Goal: Task Accomplishment & Management: Use online tool/utility

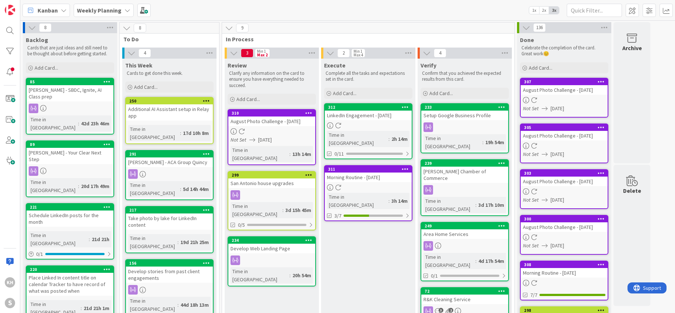
click at [127, 12] on icon at bounding box center [127, 10] width 6 height 6
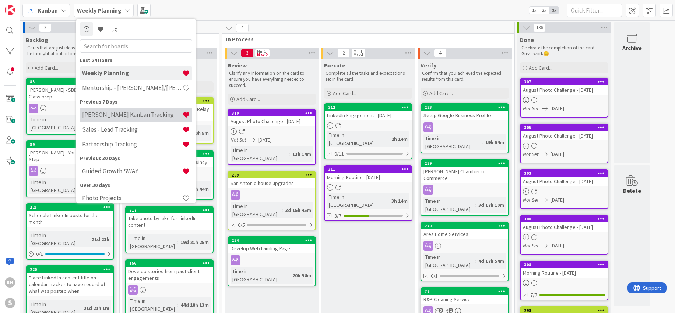
click at [114, 112] on h4 "[PERSON_NAME] Kanban Tracking" at bounding box center [132, 114] width 100 height 7
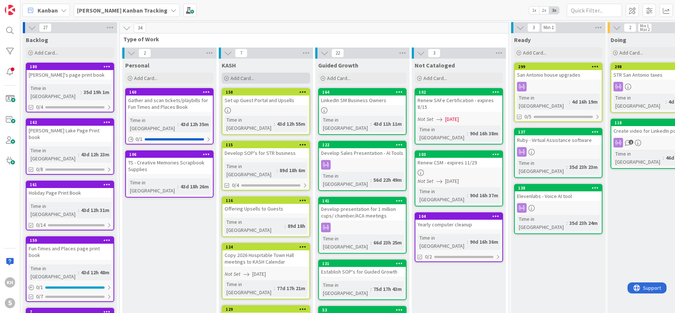
click at [248, 78] on span "Add Card..." at bounding box center [242, 78] width 24 height 7
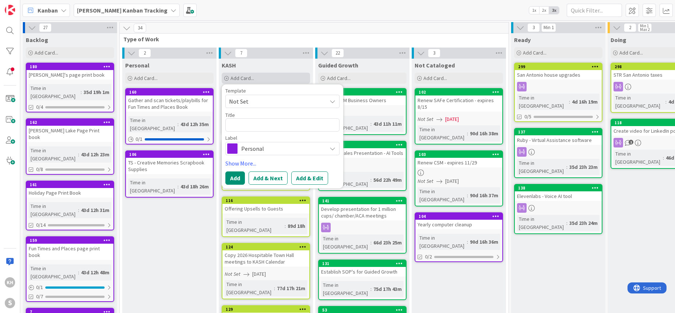
type textarea "x"
type textarea "P"
type textarea "x"
type textarea "Pr"
type textarea "x"
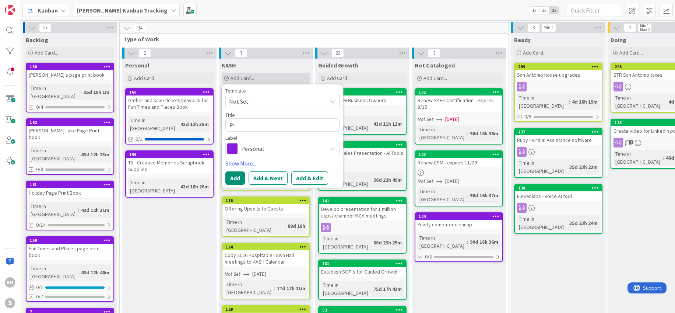
type textarea "Prp"
type textarea "x"
type textarea "Prpe"
type textarea "x"
type textarea "Prper"
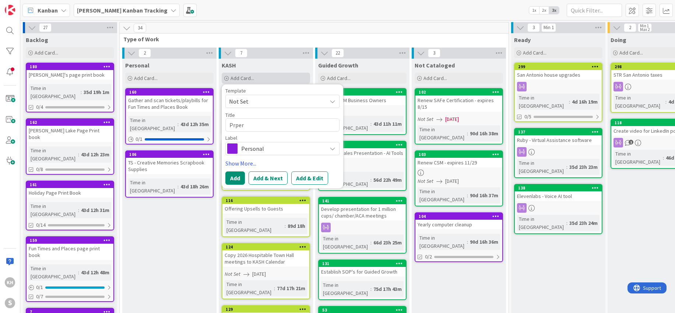
type textarea "x"
type textarea "Prpe"
type textarea "x"
type textarea "Prp"
type textarea "x"
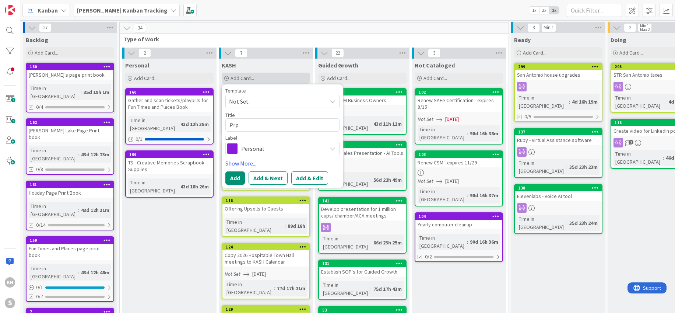
type textarea "Pr"
type textarea "x"
type textarea "Pro"
type textarea "x"
type textarea "Proe"
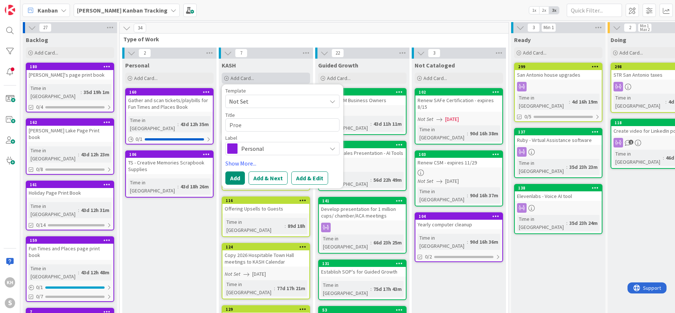
type textarea "x"
type textarea "Proer"
type textarea "x"
type textarea "Proe"
type textarea "x"
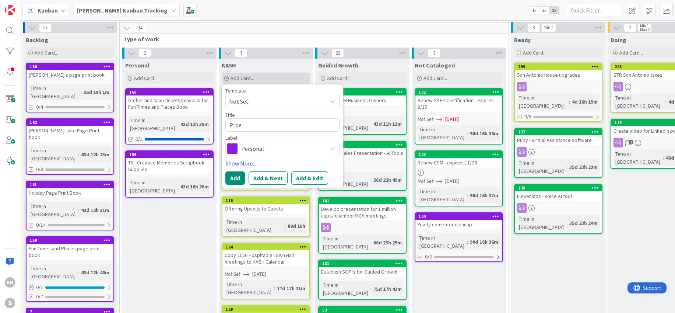
type textarea "Pro"
type textarea "x"
type textarea "Prop"
type textarea "x"
type textarea "Prope"
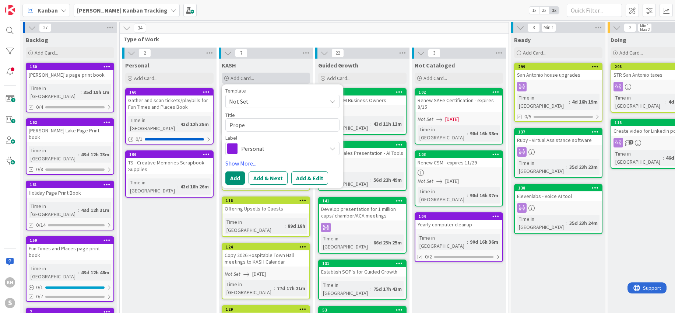
type textarea "x"
type textarea "Proper"
type textarea "x"
type textarea "Proper"
type textarea "x"
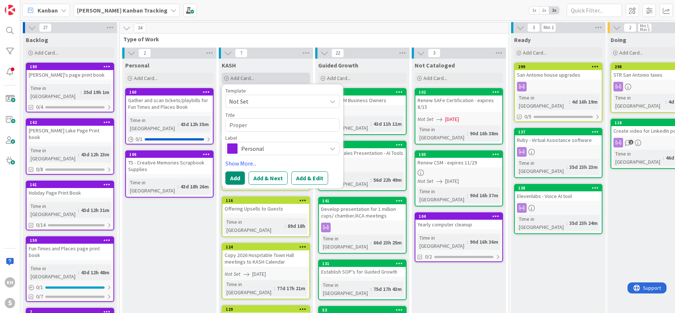
type textarea "Proper I"
type textarea "x"
type textarea "Proper In"
type textarea "x"
type textarea "Proper Ins"
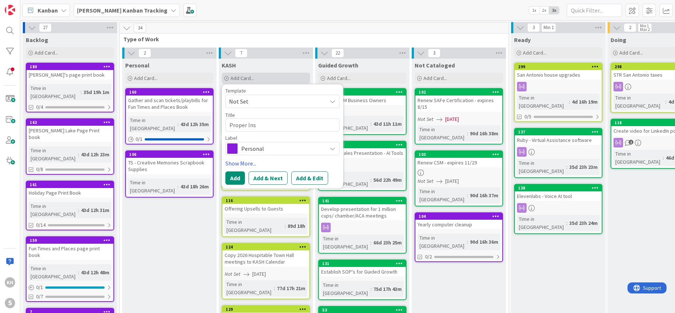
type textarea "x"
type textarea "Proper Insu"
type textarea "x"
type textarea "Proper Insur"
type textarea "x"
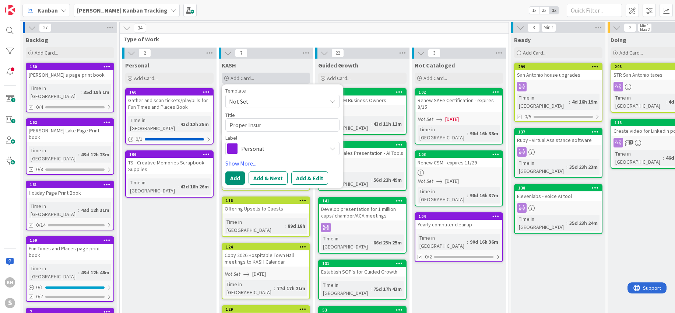
type textarea "Proper Insura"
type textarea "x"
type textarea "Proper Insuran"
type textarea "x"
type textarea "Proper Insuranc"
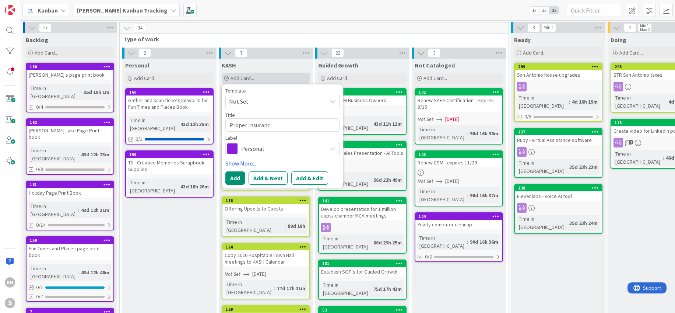
type textarea "x"
type textarea "Proper Insurance"
type textarea "x"
type textarea "Proper Insurance"
type textarea "x"
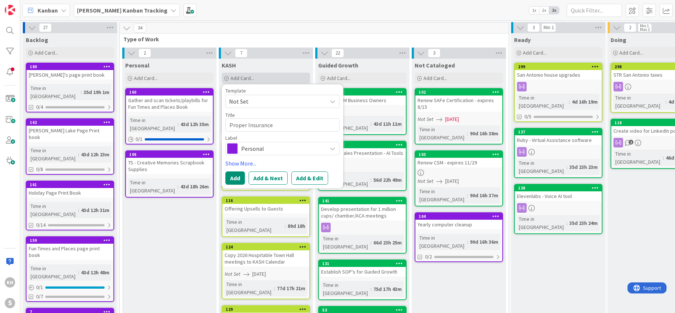
type textarea "Proper Insurance f"
type textarea "x"
type textarea "Proper Insurance fo"
type textarea "x"
type textarea "Proper Insurance fo"
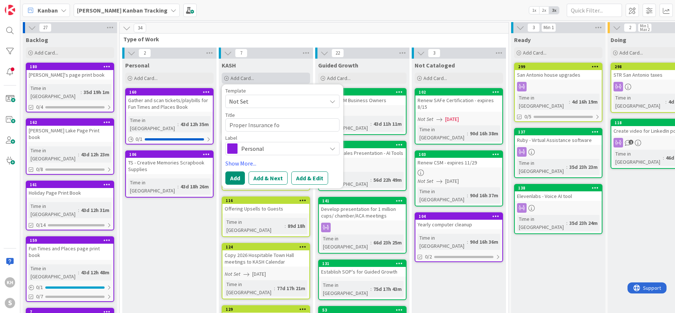
type textarea "x"
type textarea "Proper Insurance fo"
type textarea "x"
type textarea "Proper Insurance for"
type textarea "x"
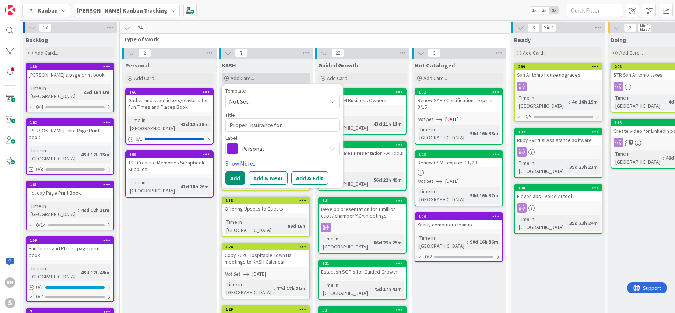
type textarea "Proper Insurance for"
type textarea "x"
type textarea "Proper Insurance for S"
type textarea "x"
type textarea "Proper Insurance for Sa"
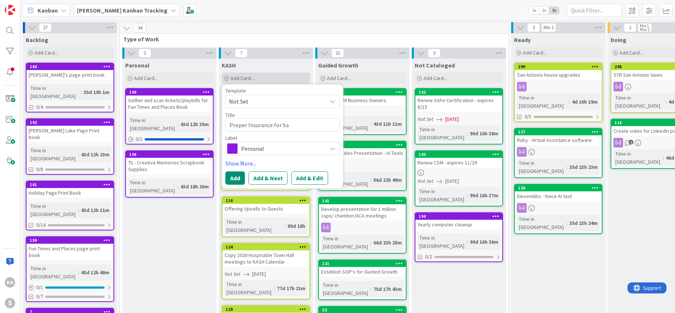
type textarea "x"
type textarea "Proper Insurance for San"
type textarea "x"
type textarea "Proper Insurance for San"
type textarea "x"
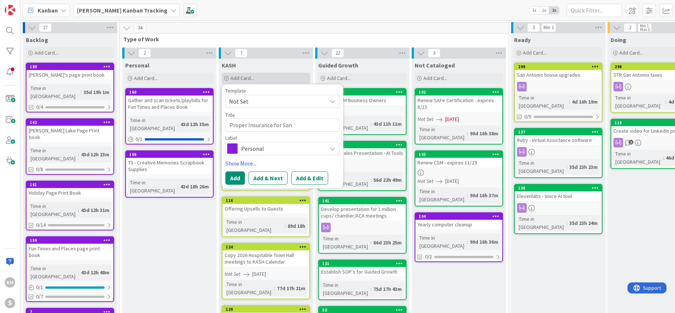
type textarea "Proper Insurance for [GEOGRAPHIC_DATA]"
type textarea "x"
type textarea "Proper Insurance for [GEOGRAPHIC_DATA]"
type textarea "x"
type textarea "Proper Insurance for [GEOGRAPHIC_DATA]"
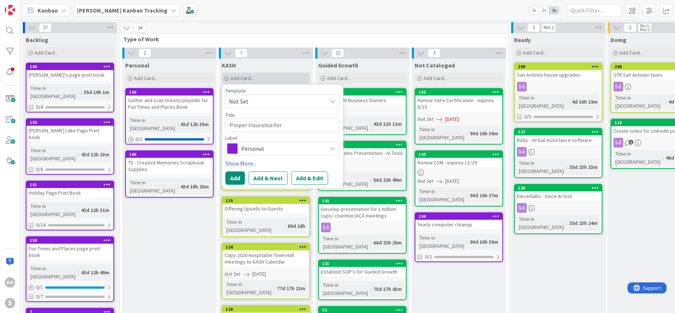
type textarea "x"
type textarea "Proper Insurance for [GEOGRAPHIC_DATA]"
type textarea "x"
type textarea "Proper Insurance for [GEOGRAPHIC_DATA]"
type textarea "x"
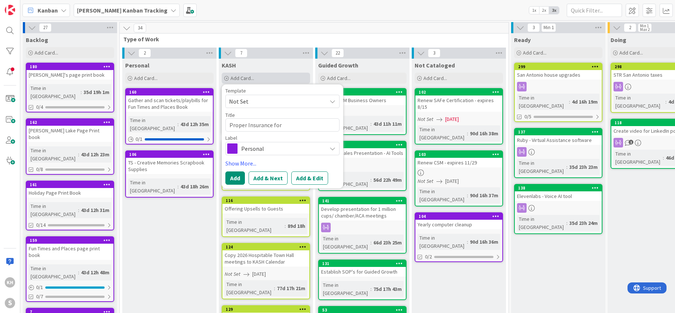
type textarea "Proper Insurance for [GEOGRAPHIC_DATA]"
type textarea "x"
type textarea "Proper Insurance for [GEOGRAPHIC_DATA]"
type textarea "x"
type textarea "Proper Insurance for San [PERSON_NAME]"
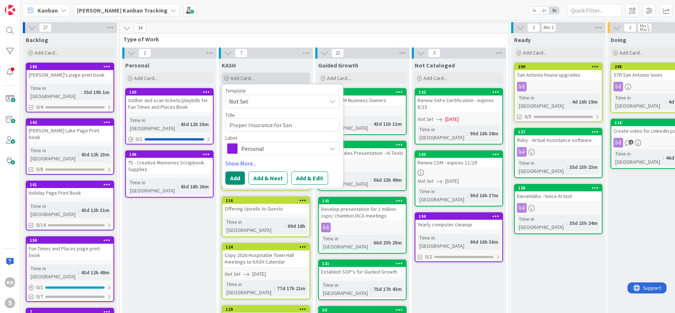
type textarea "x"
type textarea "Proper Insurance for [GEOGRAPHIC_DATA]"
type textarea "x"
type textarea "Proper Insurance for [GEOGRAPHIC_DATA]"
type textarea "x"
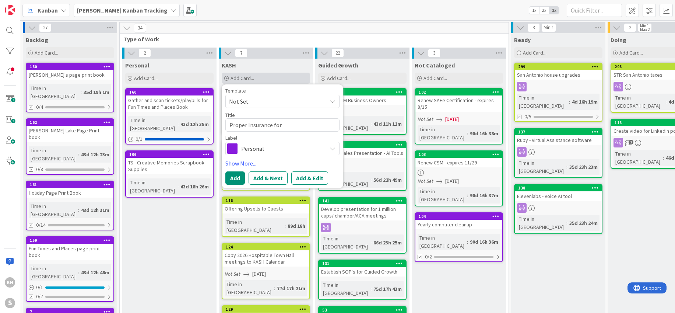
type textarea "Proper Insurance for [GEOGRAPHIC_DATA]"
type textarea "x"
type textarea "Proper Insurance for [GEOGRAPHIC_DATA]"
type textarea "x"
type textarea "Proper Insurance for [GEOGRAPHIC_DATA]"
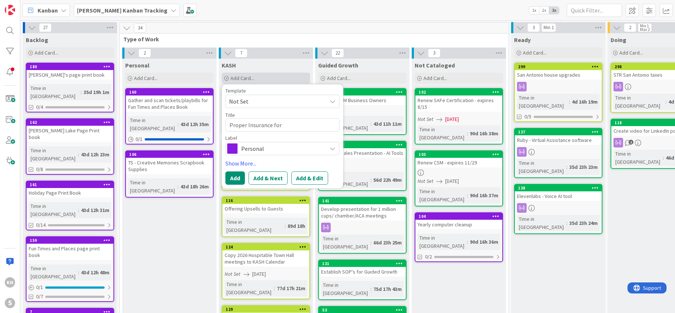
type textarea "x"
type textarea "Proper Insurance for [GEOGRAPHIC_DATA]"
drag, startPoint x: 336, startPoint y: 148, endPoint x: 326, endPoint y: 147, distance: 10.3
click at [336, 148] on div "Personal" at bounding box center [282, 148] width 114 height 13
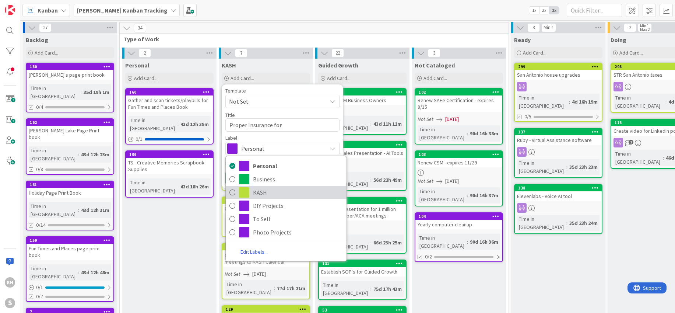
click at [258, 189] on span "KASH" at bounding box center [298, 192] width 90 height 11
type textarea "x"
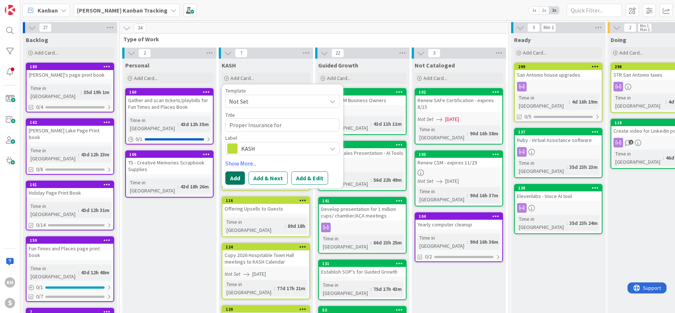
click at [235, 178] on button "Add" at bounding box center [235, 177] width 20 height 13
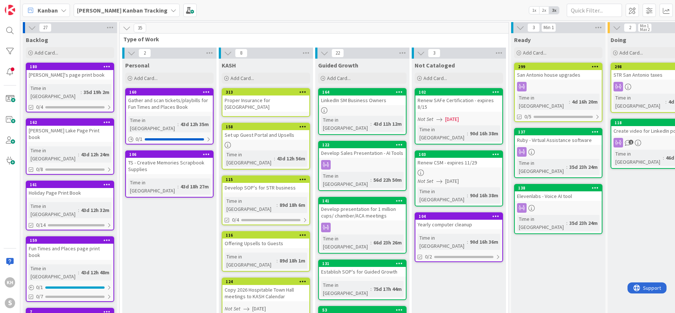
click at [264, 103] on div "Proper Insurance for [GEOGRAPHIC_DATA]" at bounding box center [265, 103] width 87 height 16
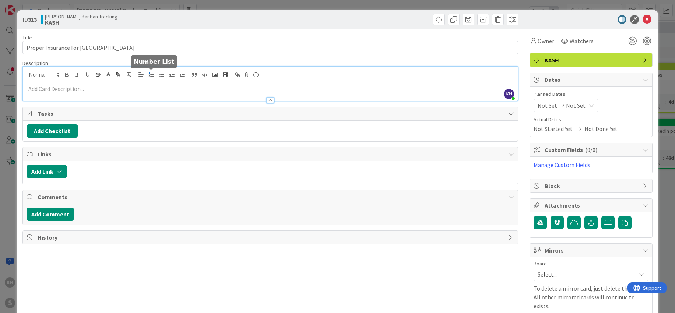
click at [155, 75] on div "KH [PERSON_NAME] just joined" at bounding box center [270, 84] width 495 height 34
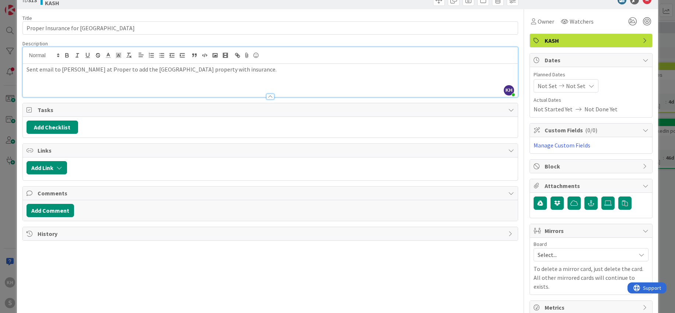
scroll to position [28, 0]
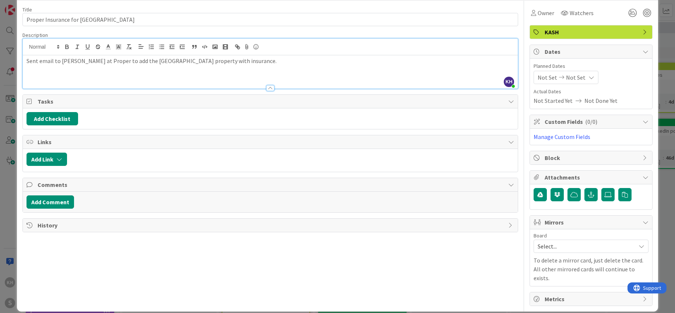
click at [638, 246] on icon at bounding box center [641, 246] width 6 height 6
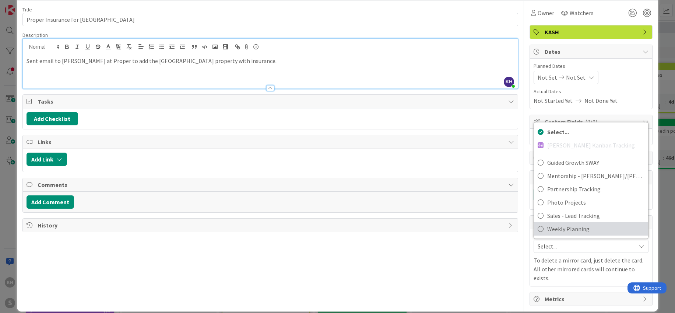
click at [537, 227] on icon at bounding box center [540, 228] width 6 height 11
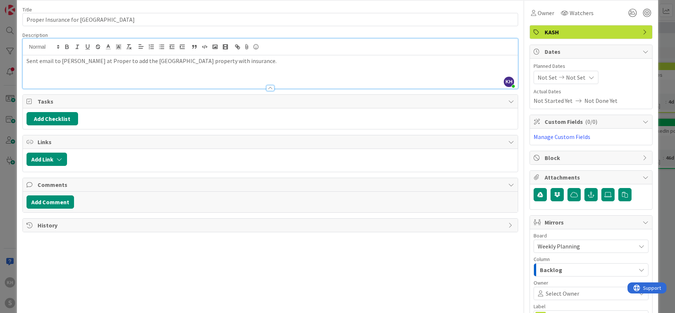
click at [638, 266] on icon "button" at bounding box center [641, 269] width 6 height 6
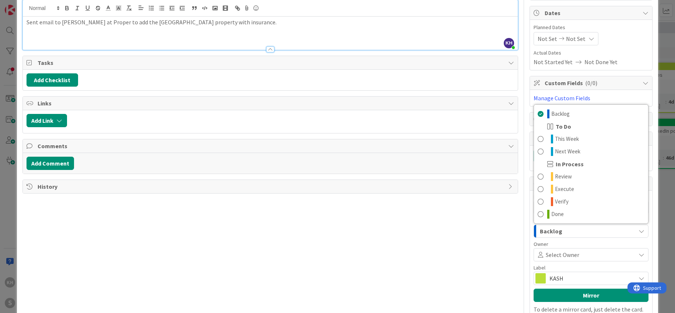
scroll to position [71, 0]
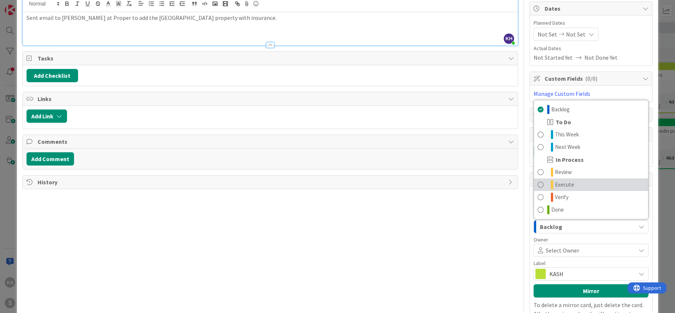
click at [537, 183] on span at bounding box center [540, 184] width 6 height 9
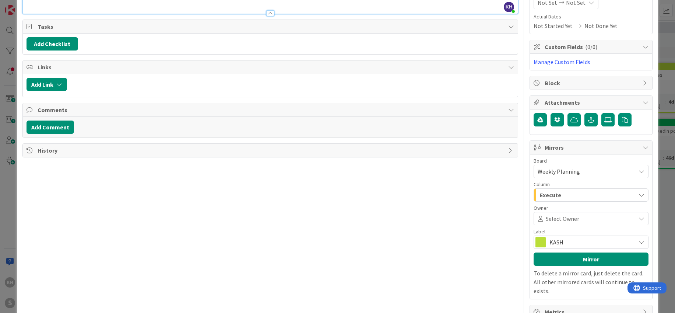
scroll to position [116, 0]
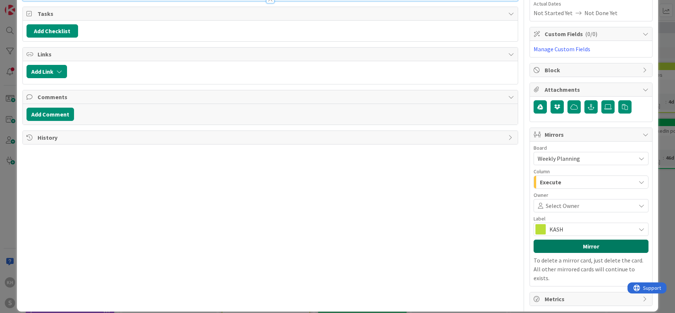
click at [584, 244] on button "Mirror" at bounding box center [590, 245] width 115 height 13
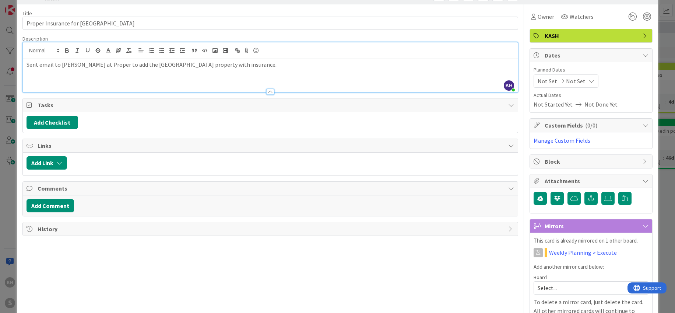
scroll to position [0, 0]
